Goal: Task Accomplishment & Management: Use online tool/utility

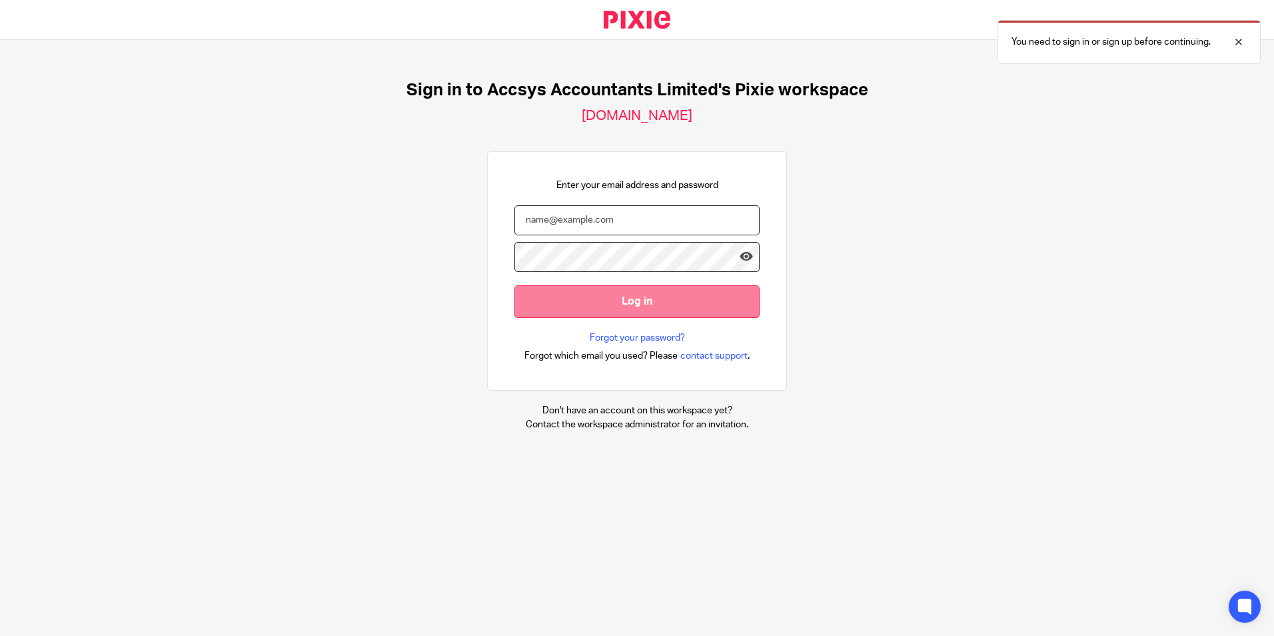
type input "[PERSON_NAME][EMAIL_ADDRESS][DOMAIN_NAME]"
click at [651, 301] on input "Log in" at bounding box center [637, 301] width 245 height 33
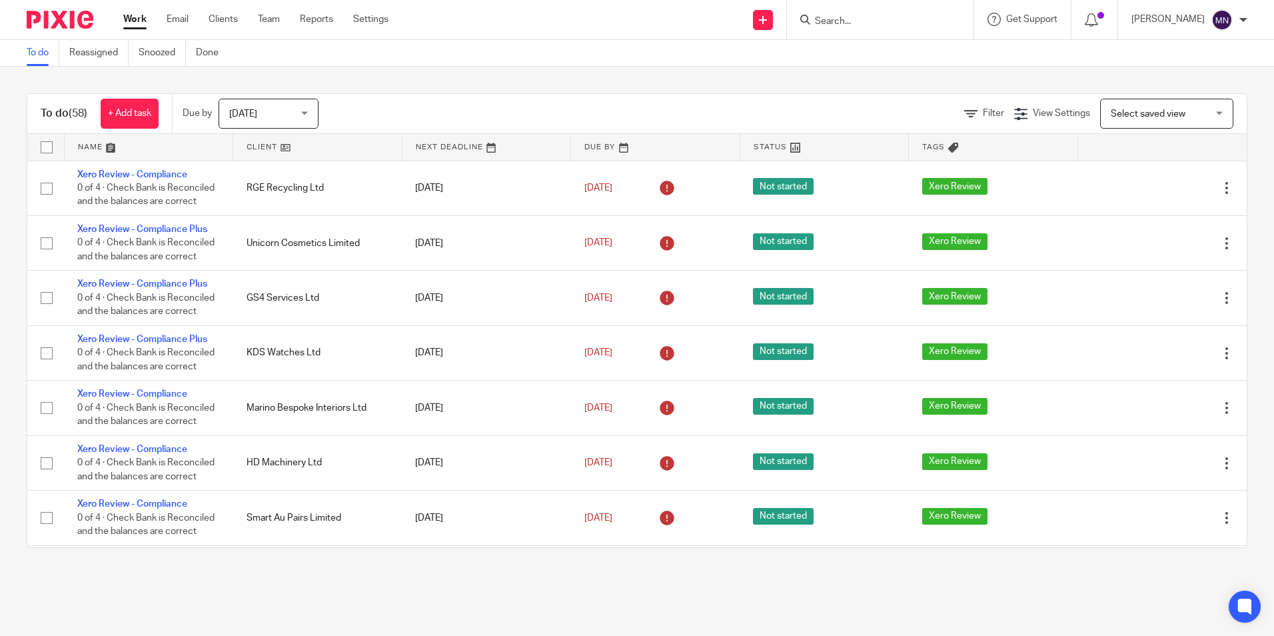
click at [844, 21] on input "Search" at bounding box center [874, 22] width 120 height 12
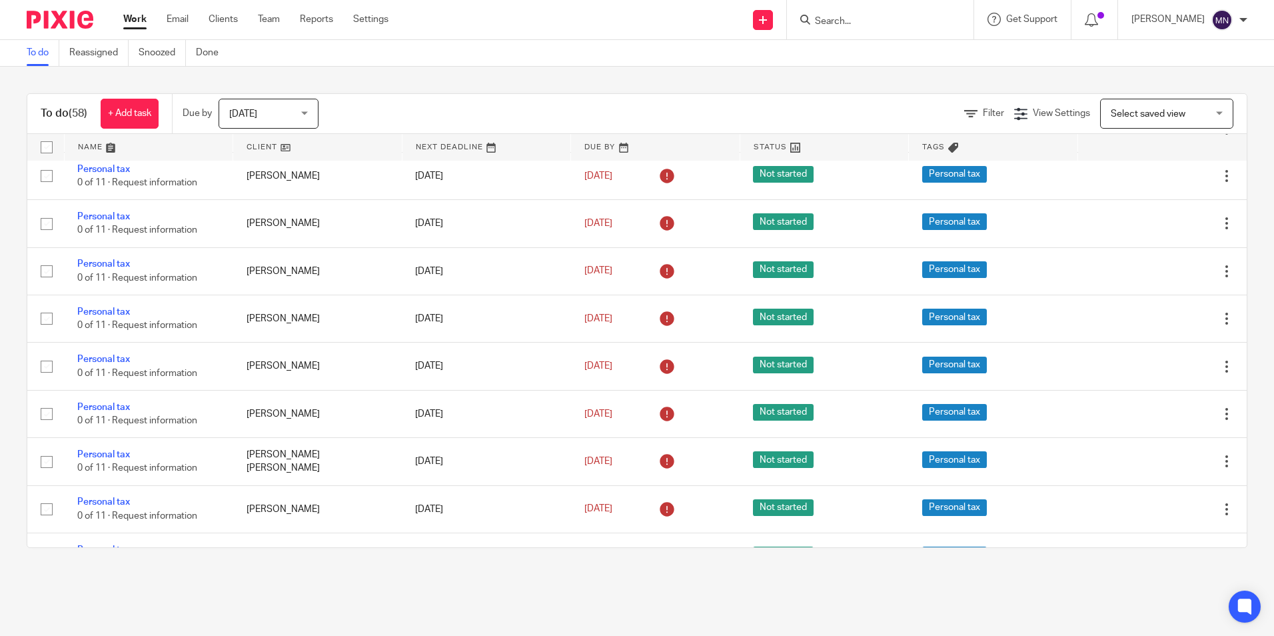
scroll to position [2483, 0]
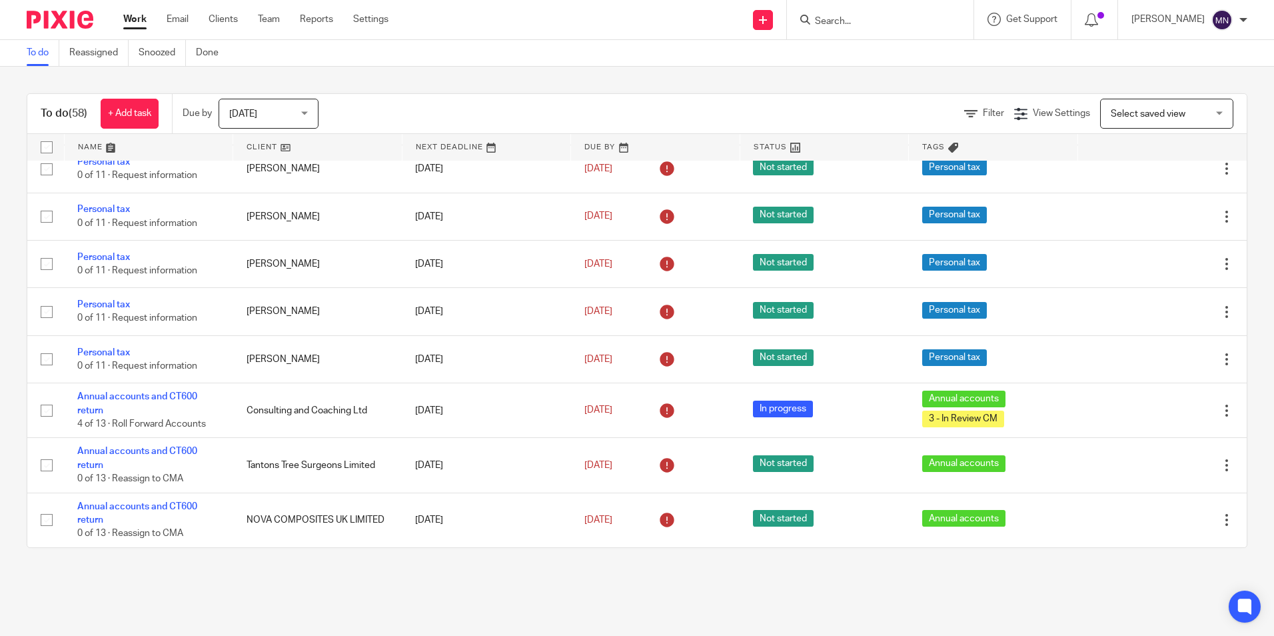
click at [295, 111] on span "[DATE]" at bounding box center [264, 113] width 71 height 28
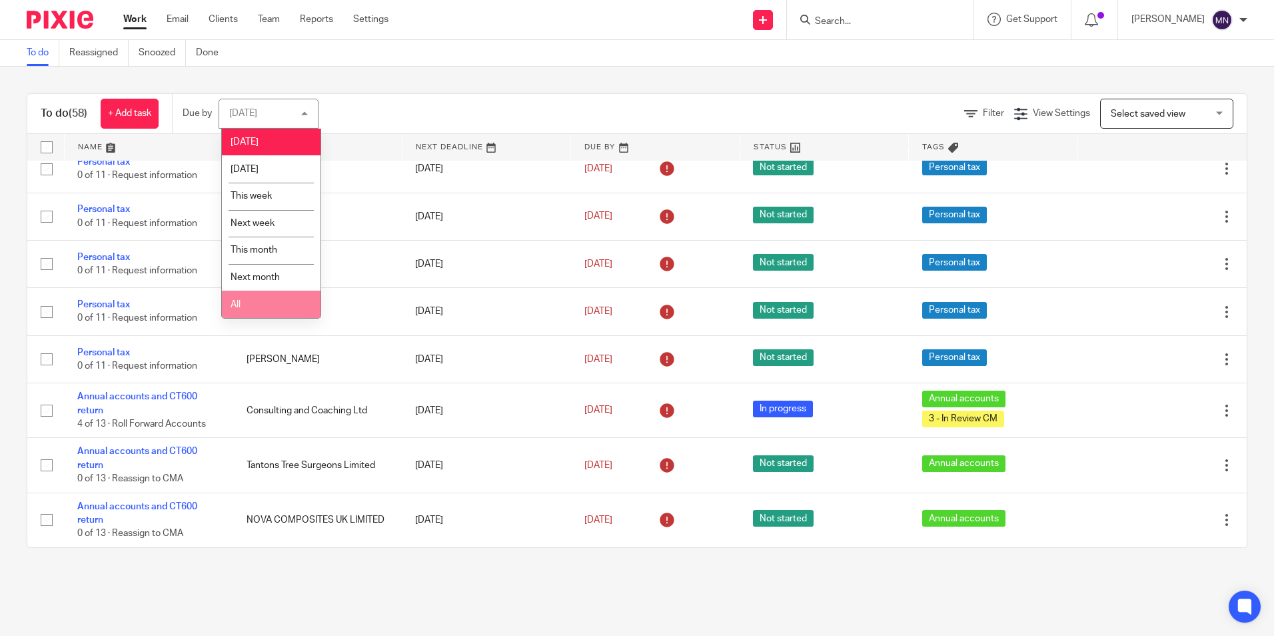
click at [248, 309] on li "All" at bounding box center [271, 304] width 99 height 27
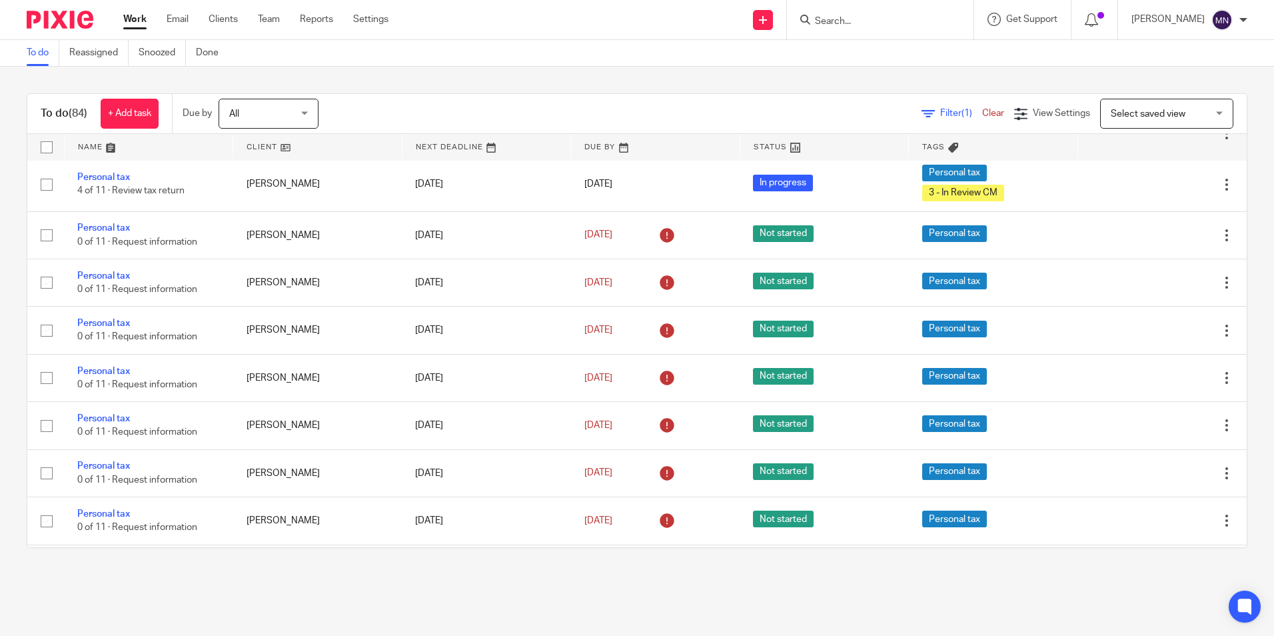
scroll to position [3820, 0]
